Goal: Find specific page/section: Find specific page/section

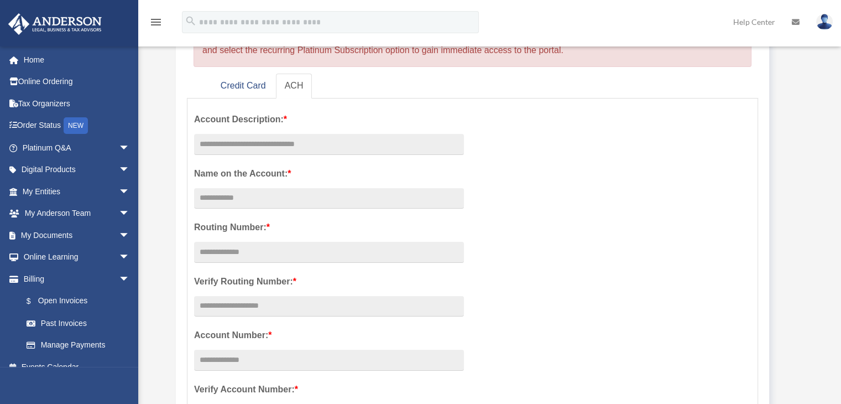
scroll to position [166, 0]
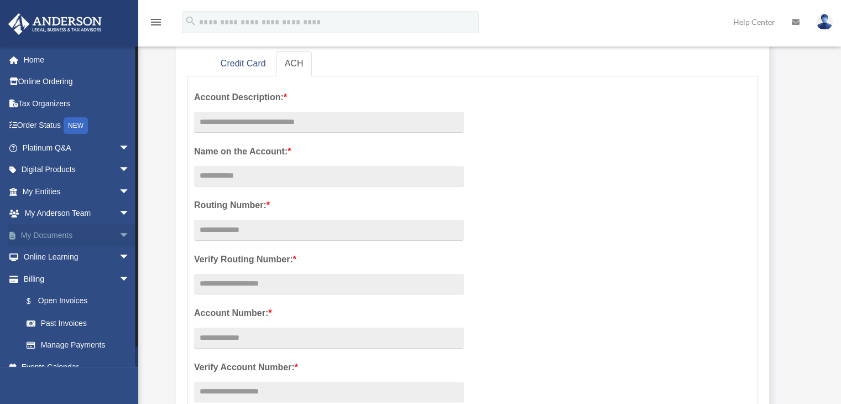
click at [119, 236] on span "arrow_drop_down" at bounding box center [130, 235] width 22 height 23
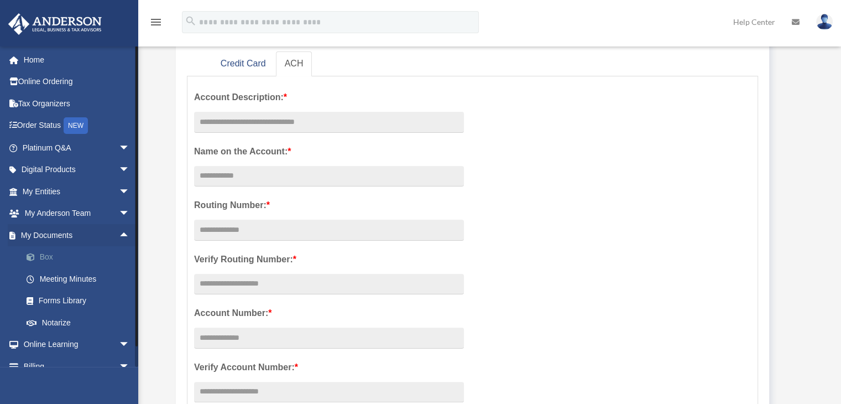
click at [46, 259] on link "Box" at bounding box center [80, 257] width 131 height 22
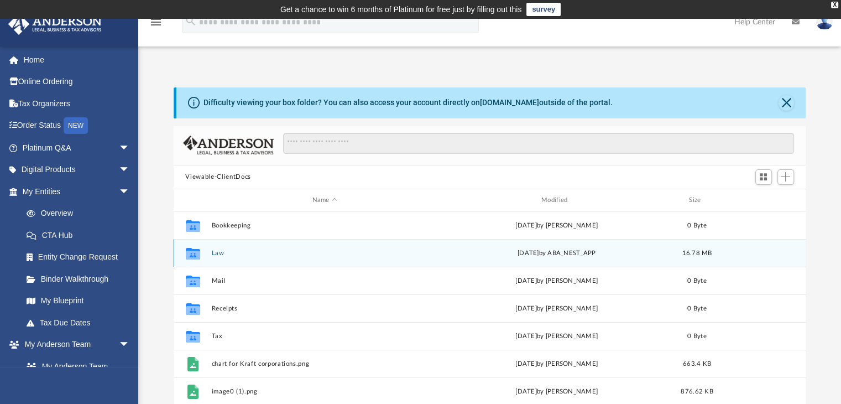
scroll to position [55, 0]
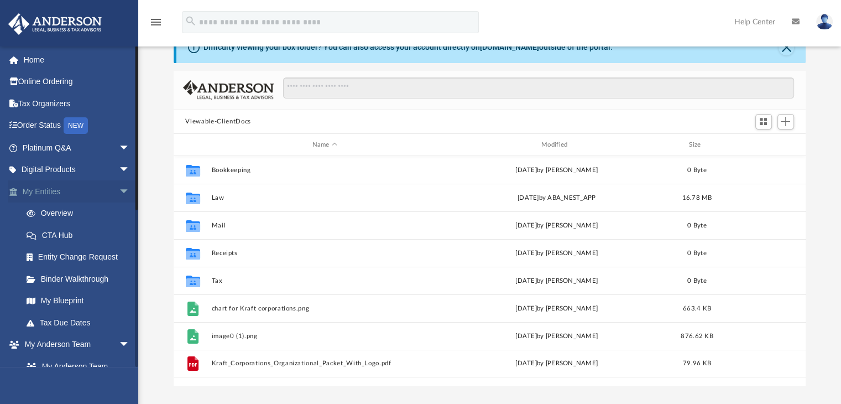
click at [46, 191] on link "My Entities arrow_drop_down" at bounding box center [77, 191] width 139 height 22
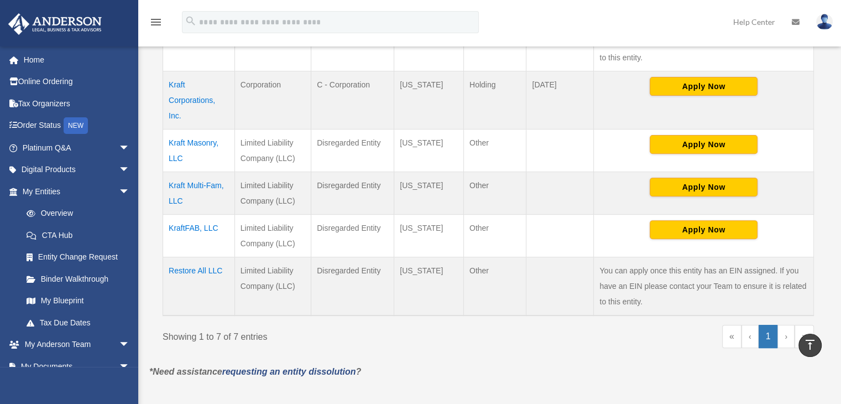
scroll to position [392, 0]
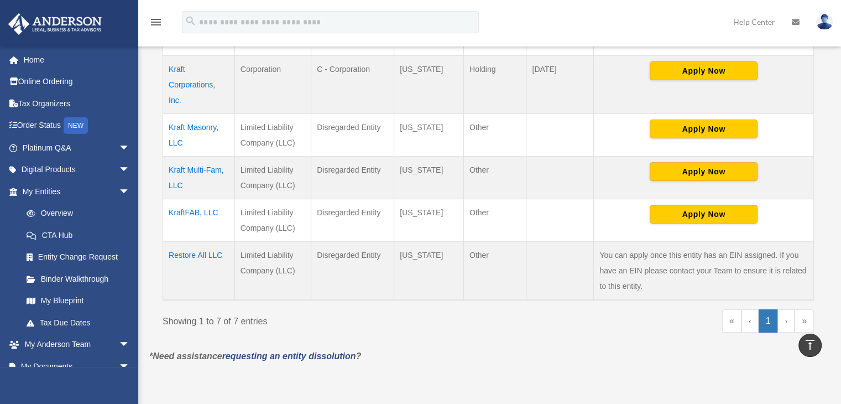
click at [213, 251] on td "Restore All LLC" at bounding box center [199, 270] width 72 height 59
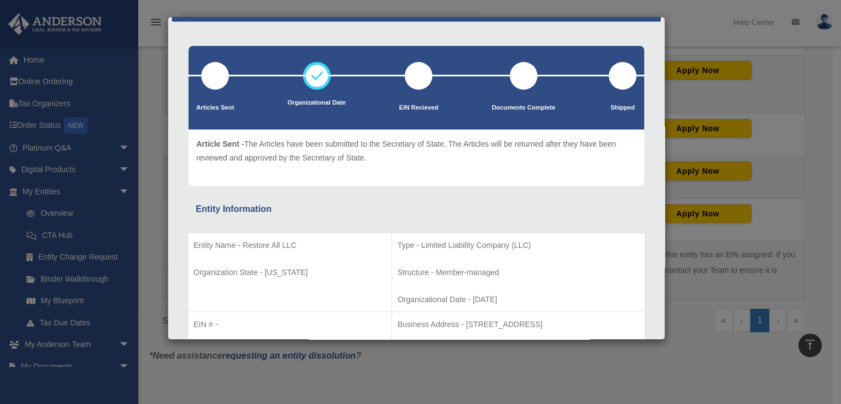
scroll to position [0, 0]
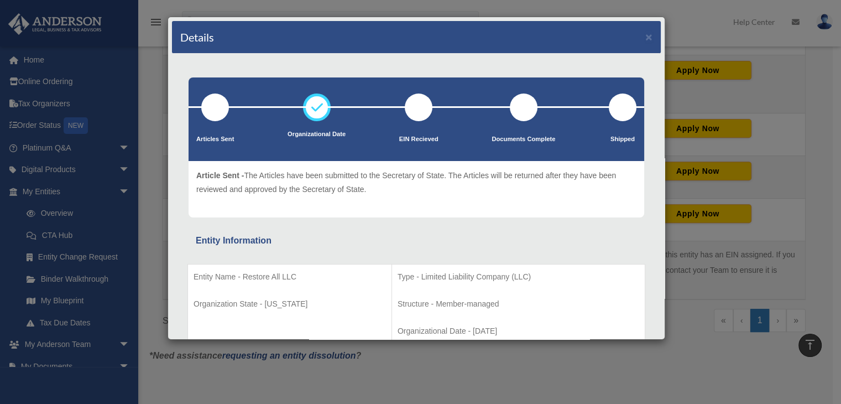
click at [760, 90] on div "Details × Articles Sent Organizational Date" at bounding box center [420, 202] width 841 height 404
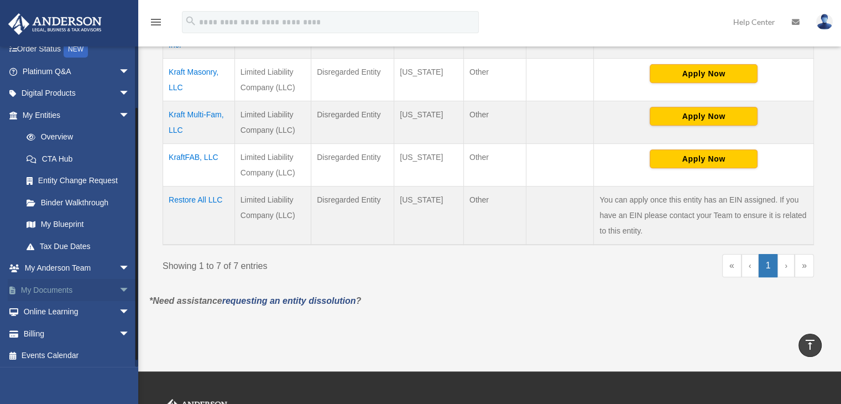
scroll to position [78, 0]
click at [119, 288] on span "arrow_drop_down" at bounding box center [130, 288] width 22 height 23
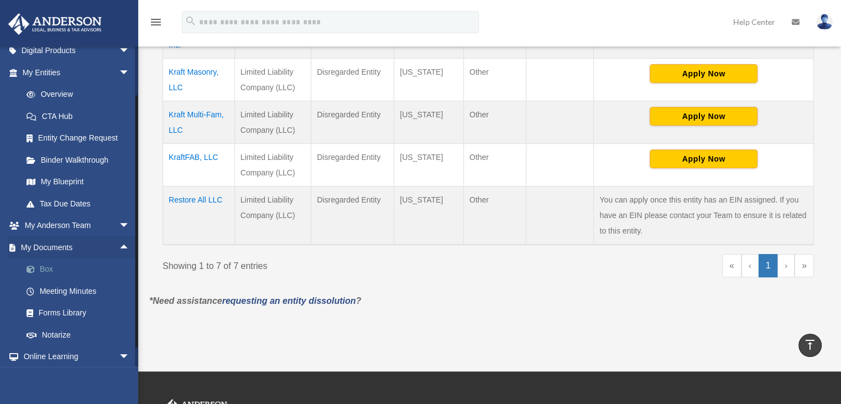
scroll to position [166, 0]
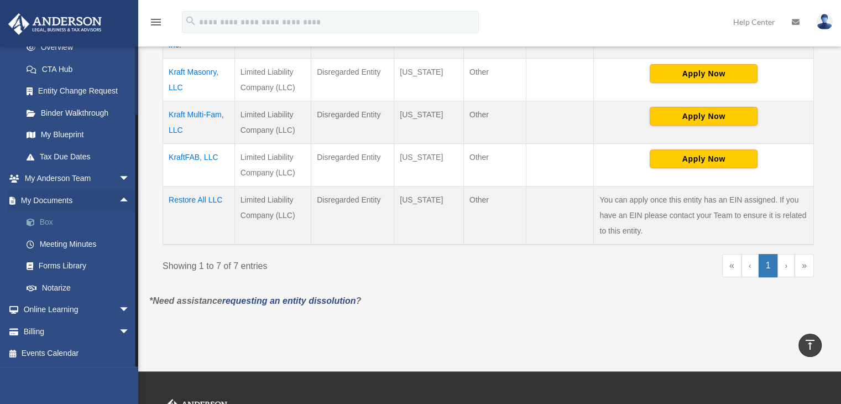
click at [41, 227] on link "Box" at bounding box center [80, 222] width 131 height 22
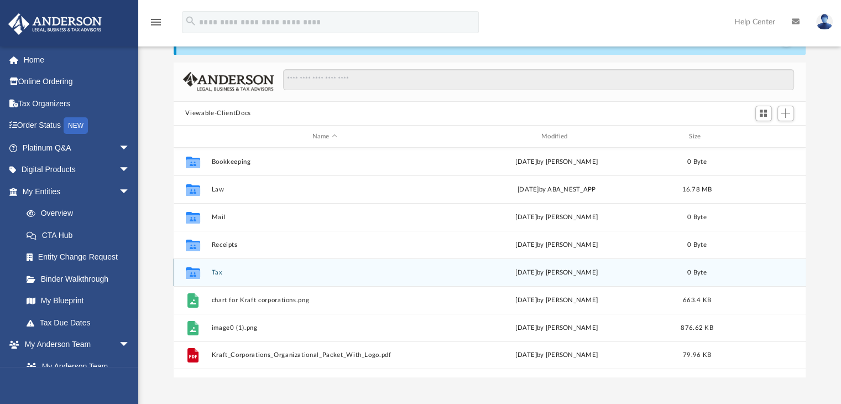
scroll to position [111, 0]
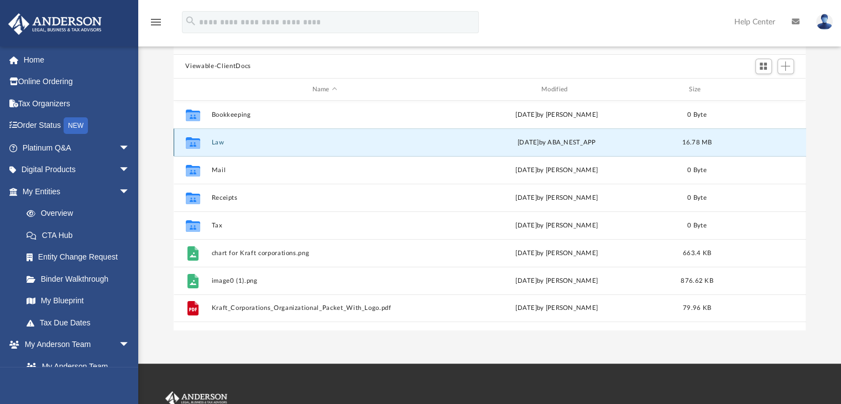
click at [227, 143] on button "Law" at bounding box center [324, 142] width 227 height 7
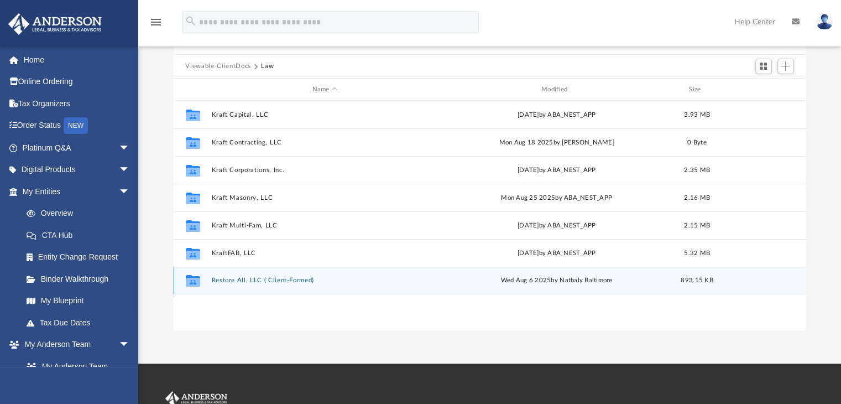
click at [299, 287] on div "Collaborated Folder Restore All, LLC ( Client-Formed) [DATE] by Nathaly [GEOGRA…" at bounding box center [490, 281] width 633 height 28
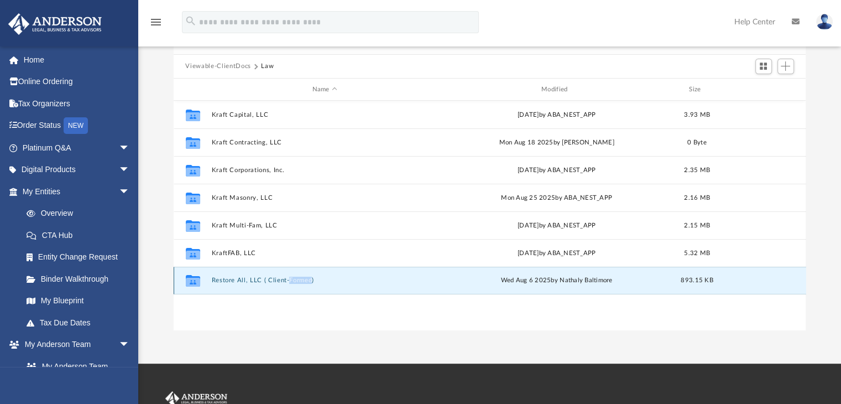
click at [299, 286] on div "Collaborated Folder Restore All, LLC ( Client-Formed) Wed Aug 6 2025 by Nathaly…" at bounding box center [490, 281] width 633 height 28
click at [192, 286] on icon "grid" at bounding box center [192, 282] width 14 height 9
click at [196, 278] on icon "grid" at bounding box center [192, 282] width 14 height 9
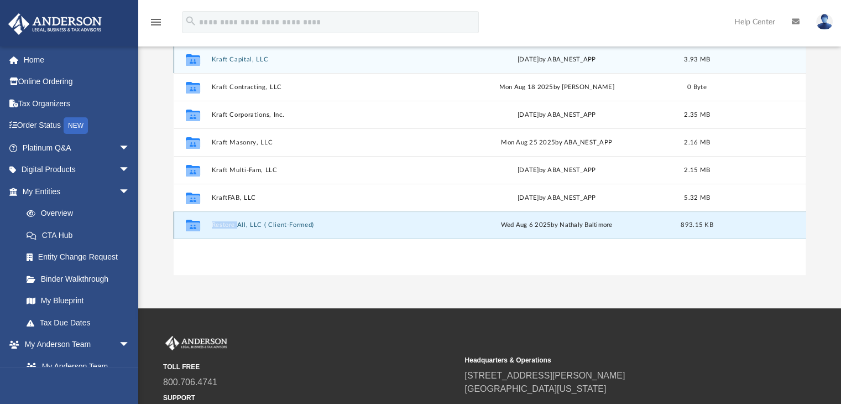
scroll to position [268, 0]
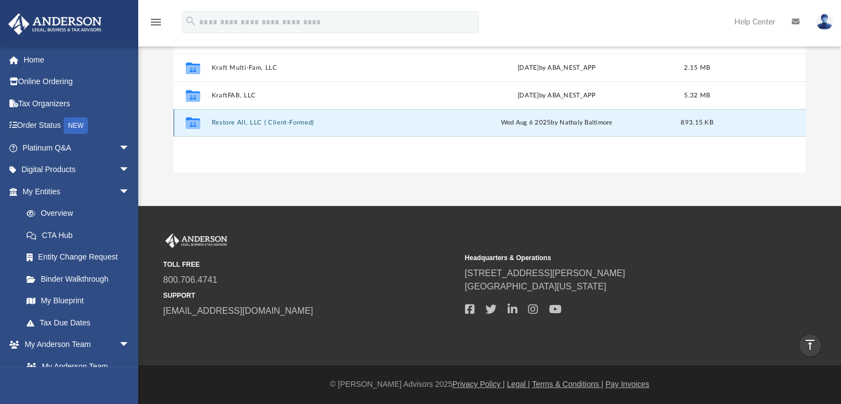
click at [189, 122] on icon "grid" at bounding box center [192, 124] width 14 height 9
click at [186, 123] on icon "grid" at bounding box center [192, 124] width 14 height 9
click at [292, 113] on div "Collaborated Folder Restore All, LLC ( Client-Formed) Wed Aug 6 2025 by Nathaly…" at bounding box center [490, 123] width 633 height 28
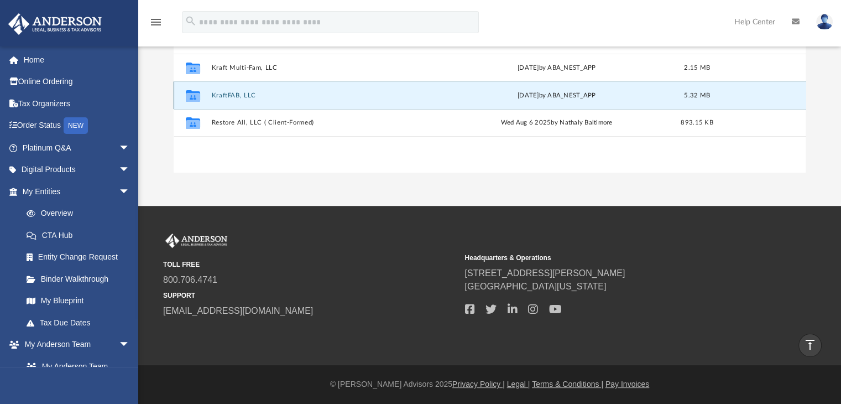
click at [314, 98] on button "KraftFAB, LLC" at bounding box center [324, 95] width 227 height 7
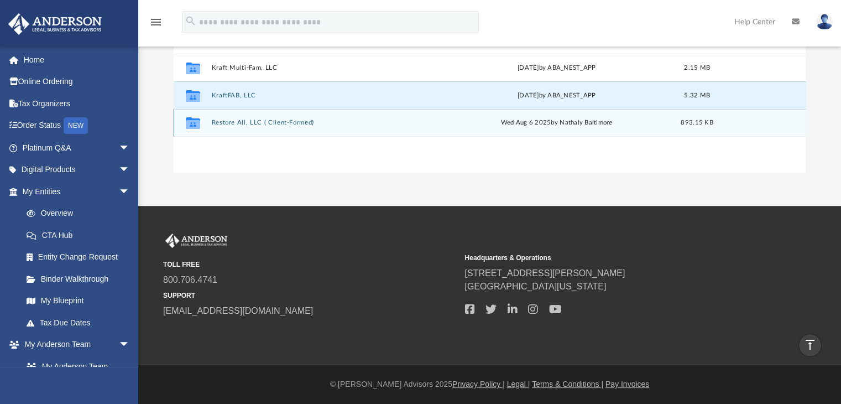
click at [225, 119] on button "Restore All, LLC ( Client-Formed)" at bounding box center [324, 122] width 227 height 7
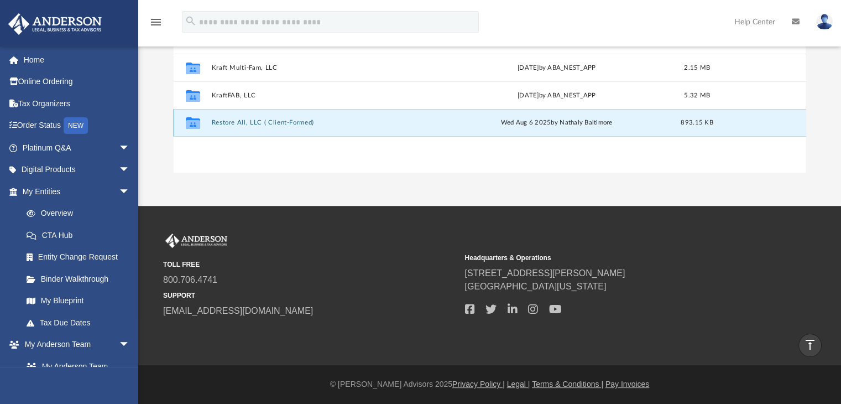
click at [190, 124] on icon "grid" at bounding box center [192, 123] width 14 height 12
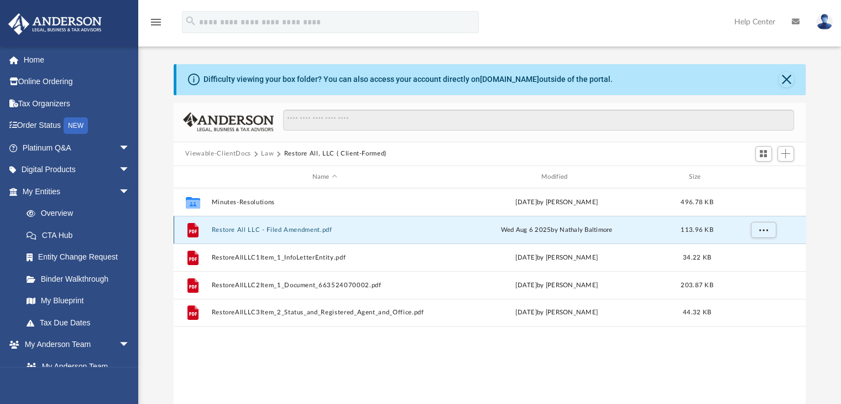
click at [274, 226] on button "Restore All LLC - Filed Amendment.pdf" at bounding box center [324, 229] width 227 height 7
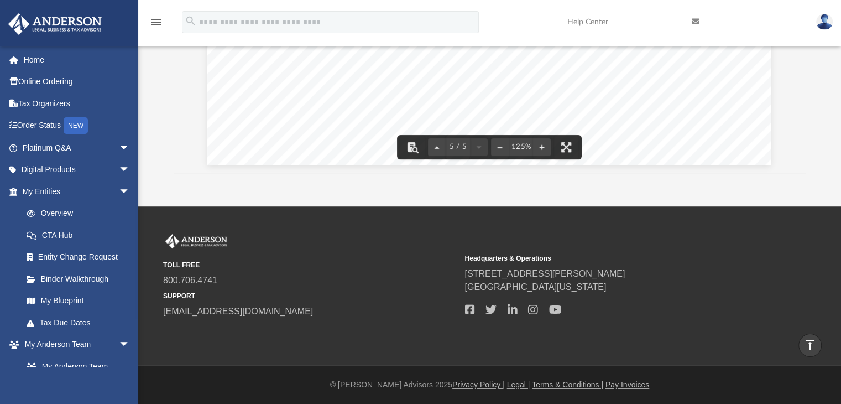
scroll to position [268, 0]
